Goal: Task Accomplishment & Management: Manage account settings

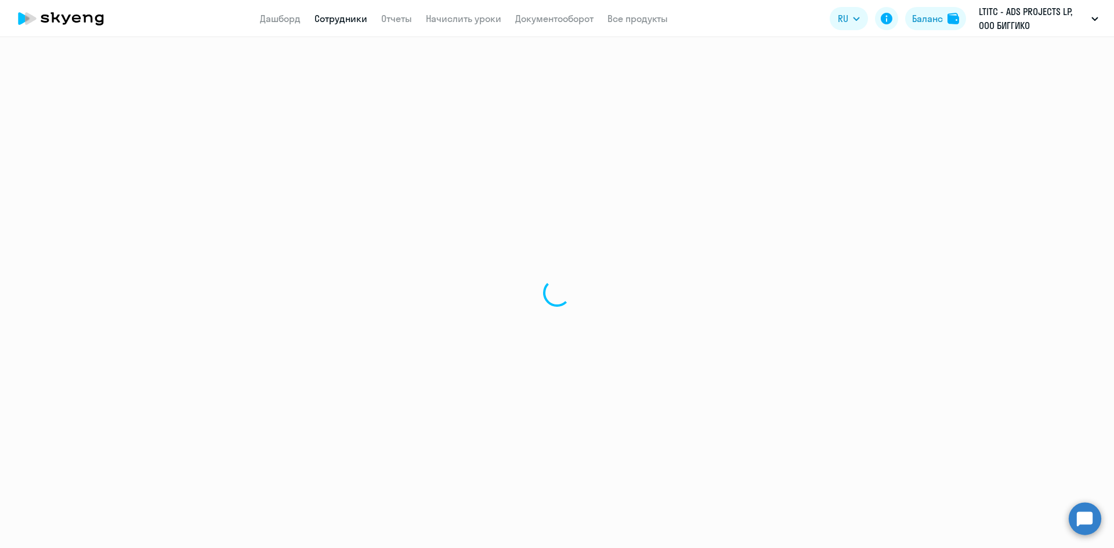
select select "30"
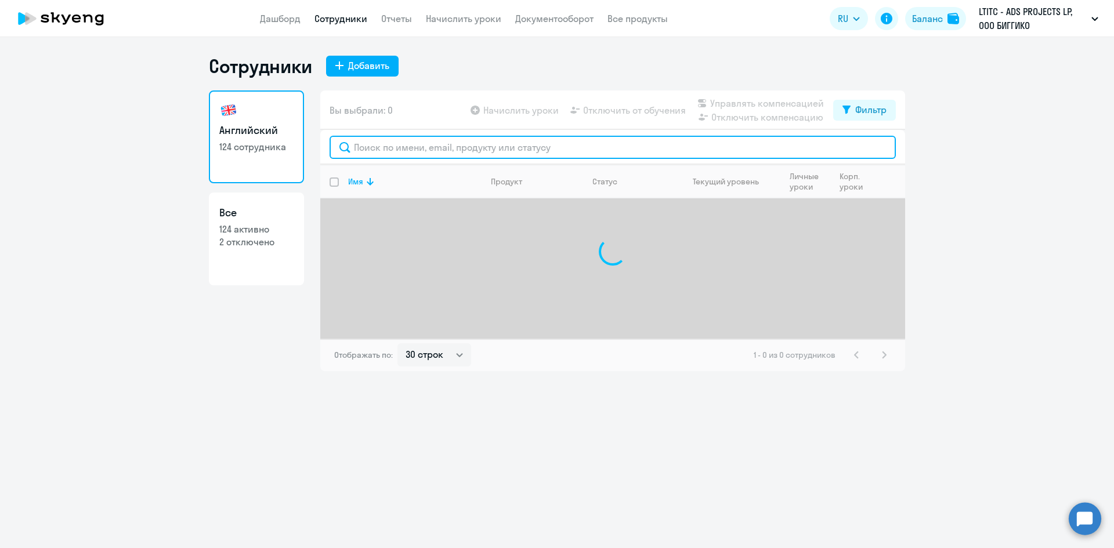
click at [373, 147] on input "text" at bounding box center [612, 147] width 566 height 23
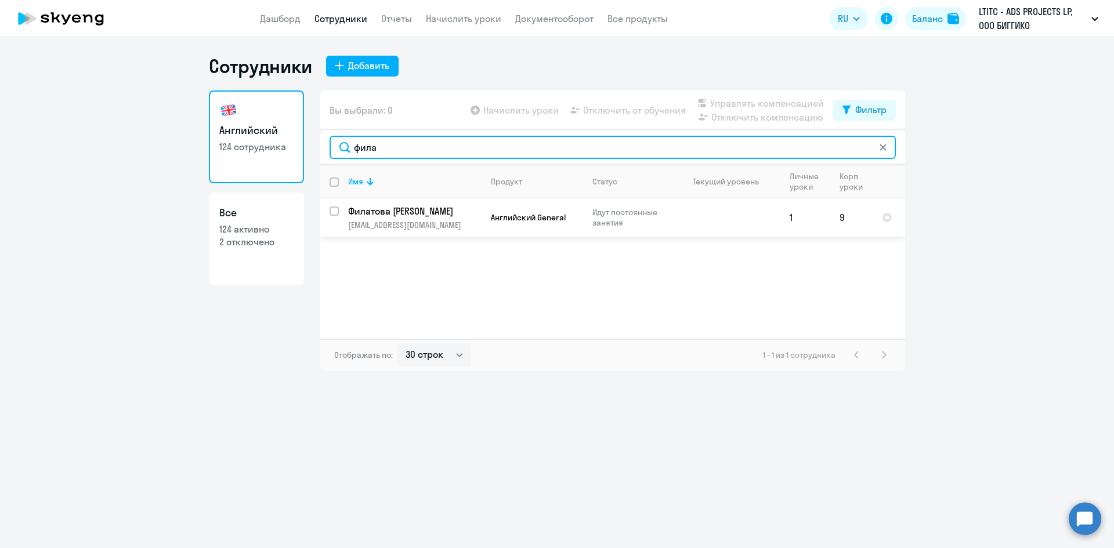
type input "фила"
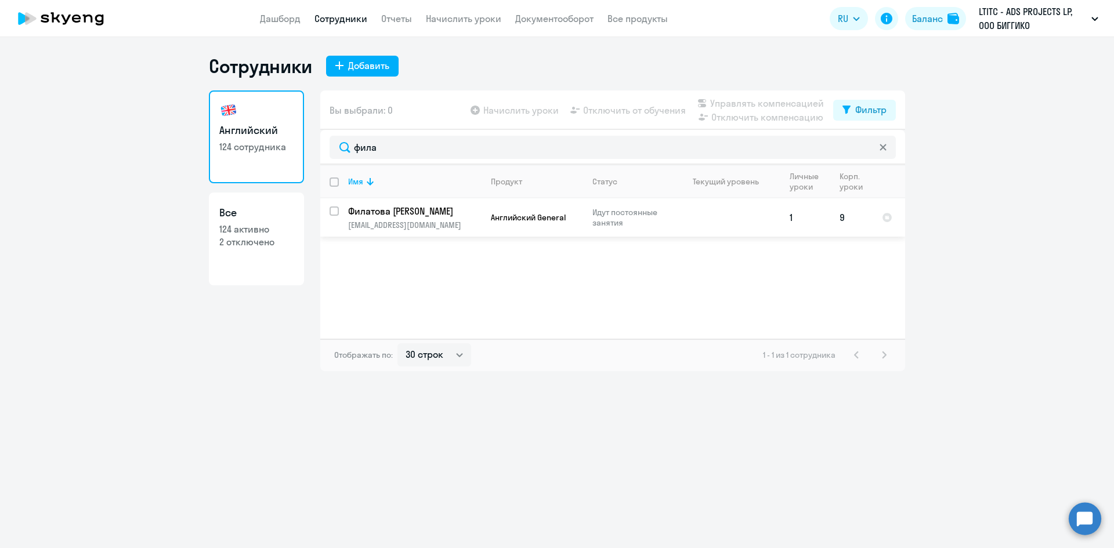
click at [331, 207] on input "select row 31600296" at bounding box center [340, 218] width 23 height 23
checkbox input "true"
click at [631, 107] on span "Отключить от обучения" at bounding box center [634, 110] width 103 height 14
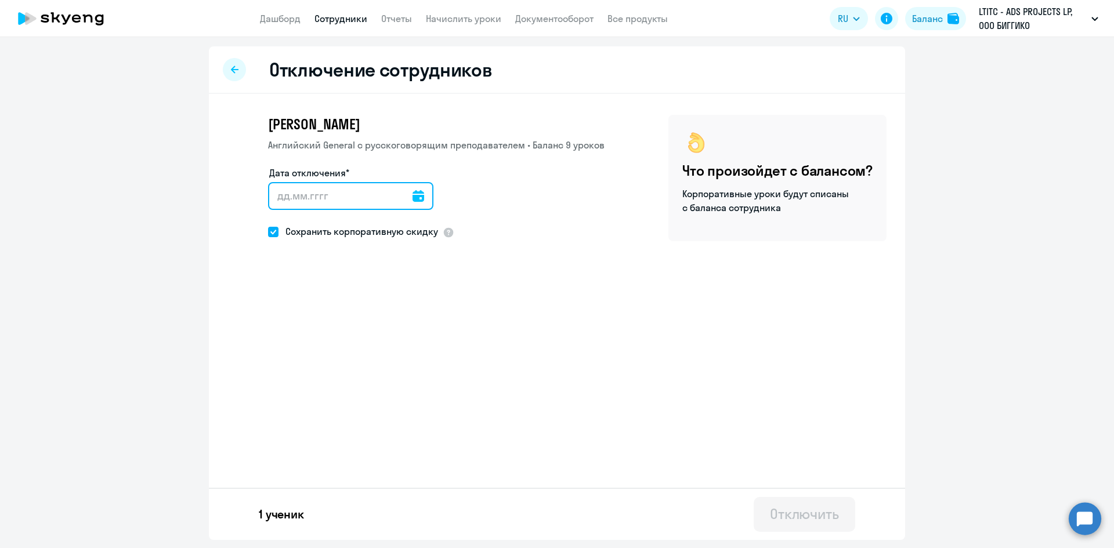
click at [343, 189] on input "Дата отключения*" at bounding box center [350, 196] width 165 height 28
click at [356, 194] on input "Дата отключения*" at bounding box center [350, 196] width 165 height 28
click at [412, 199] on icon at bounding box center [418, 196] width 12 height 12
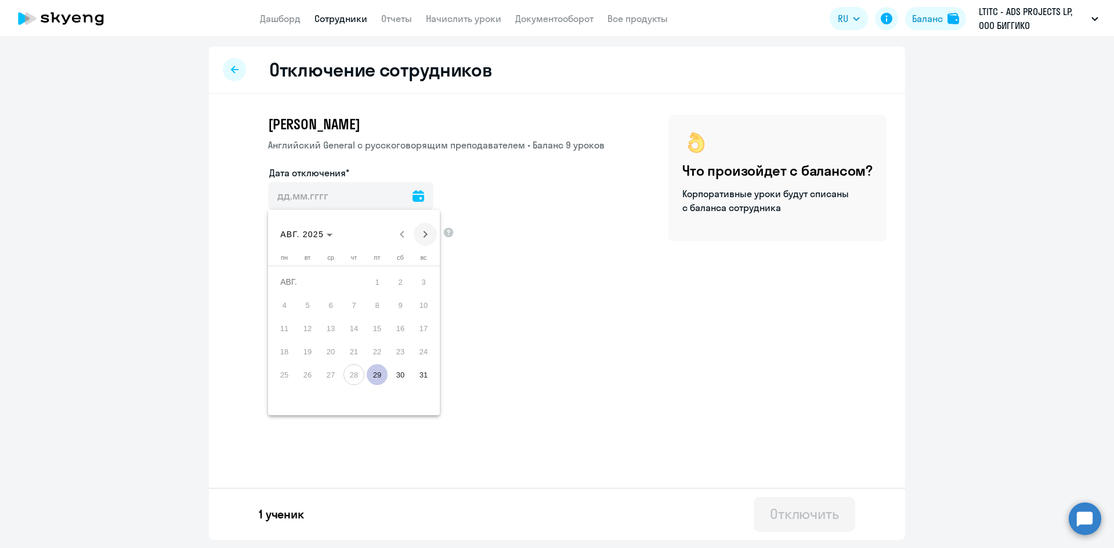
click at [421, 230] on span "Next month" at bounding box center [425, 234] width 23 height 23
click at [290, 300] on span "1" at bounding box center [284, 305] width 21 height 21
type input "[DATE]"
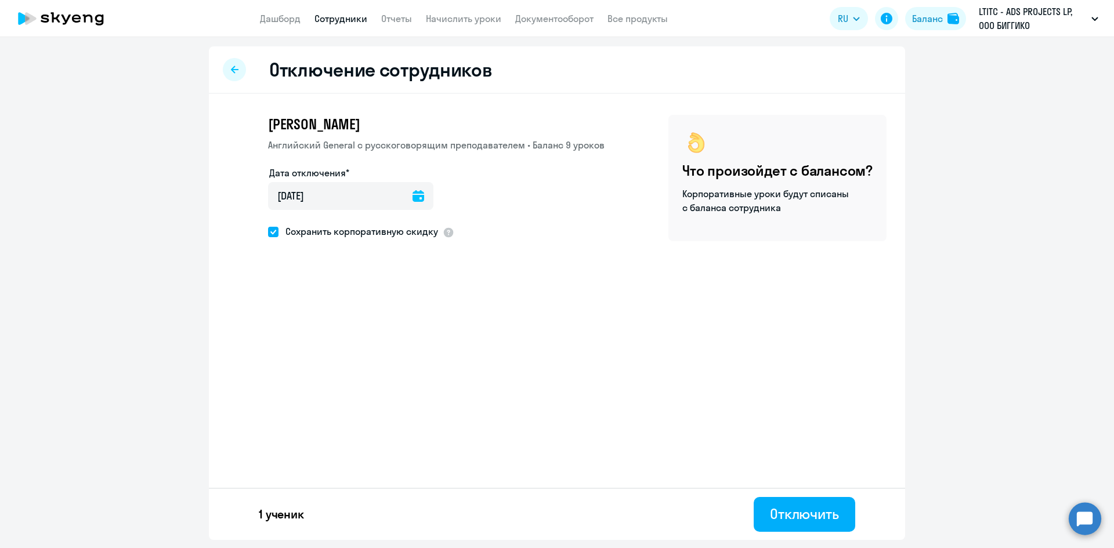
click at [503, 298] on div "[PERSON_NAME] Английский General с [DEMOGRAPHIC_DATA] преподавателем • Баланс 9…" at bounding box center [557, 207] width 696 height 227
click at [789, 522] on div "Отключить" at bounding box center [804, 514] width 69 height 19
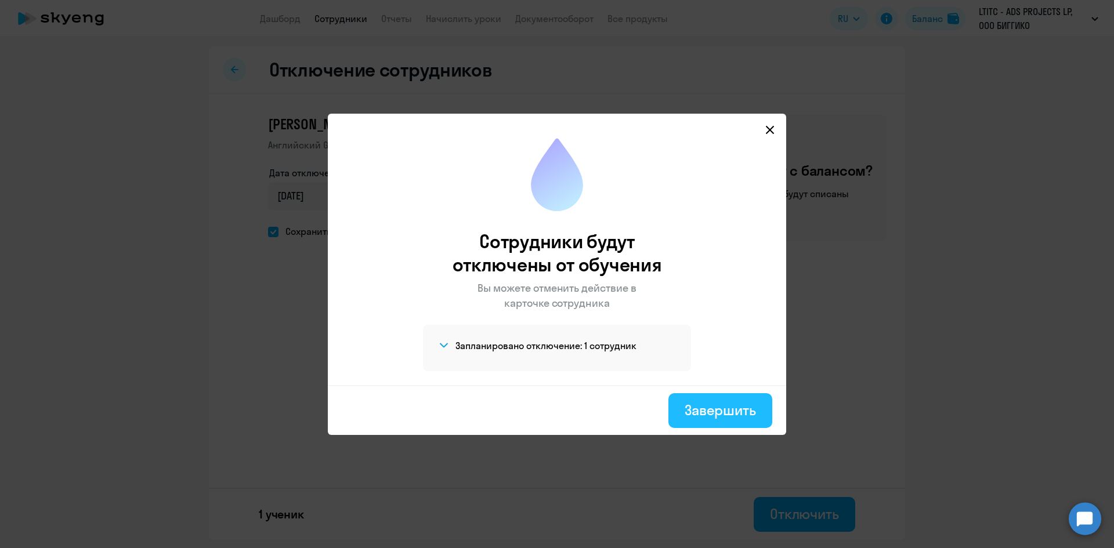
click at [745, 415] on div "Завершить" at bounding box center [719, 410] width 71 height 19
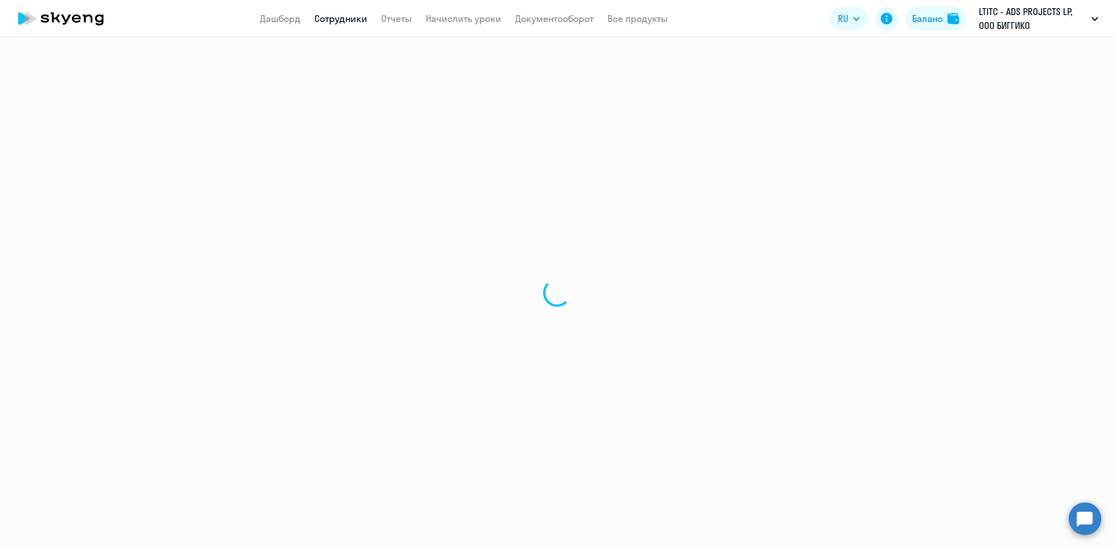
select select "30"
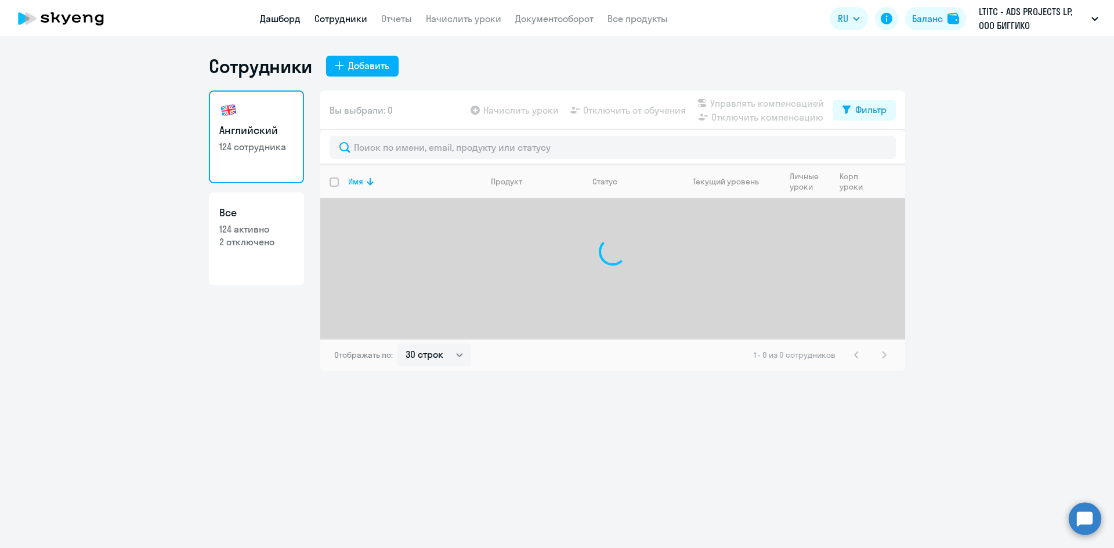
click at [298, 20] on link "Дашборд" at bounding box center [280, 19] width 41 height 12
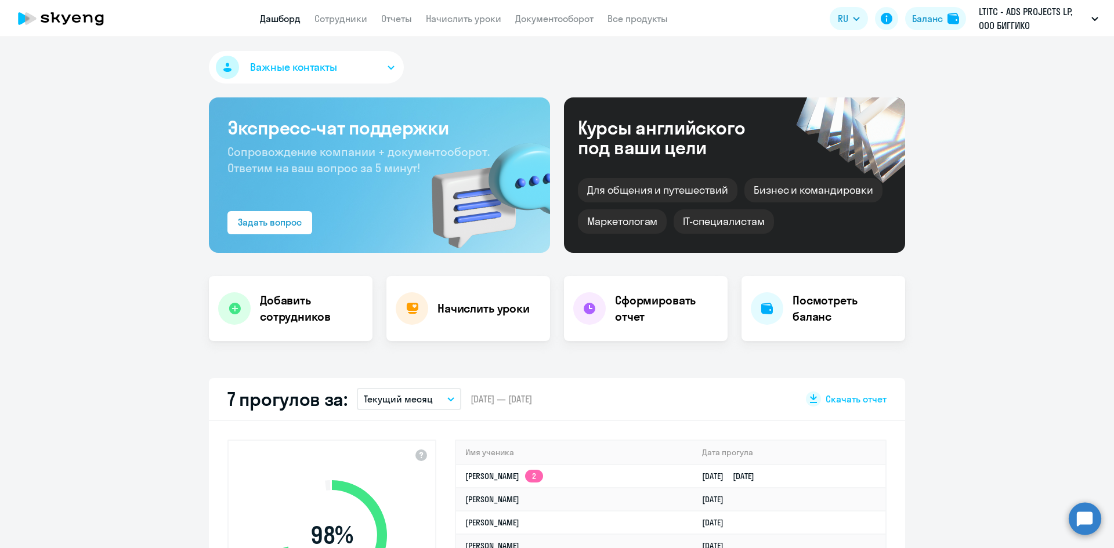
select select "30"
